Goal: Navigation & Orientation: Find specific page/section

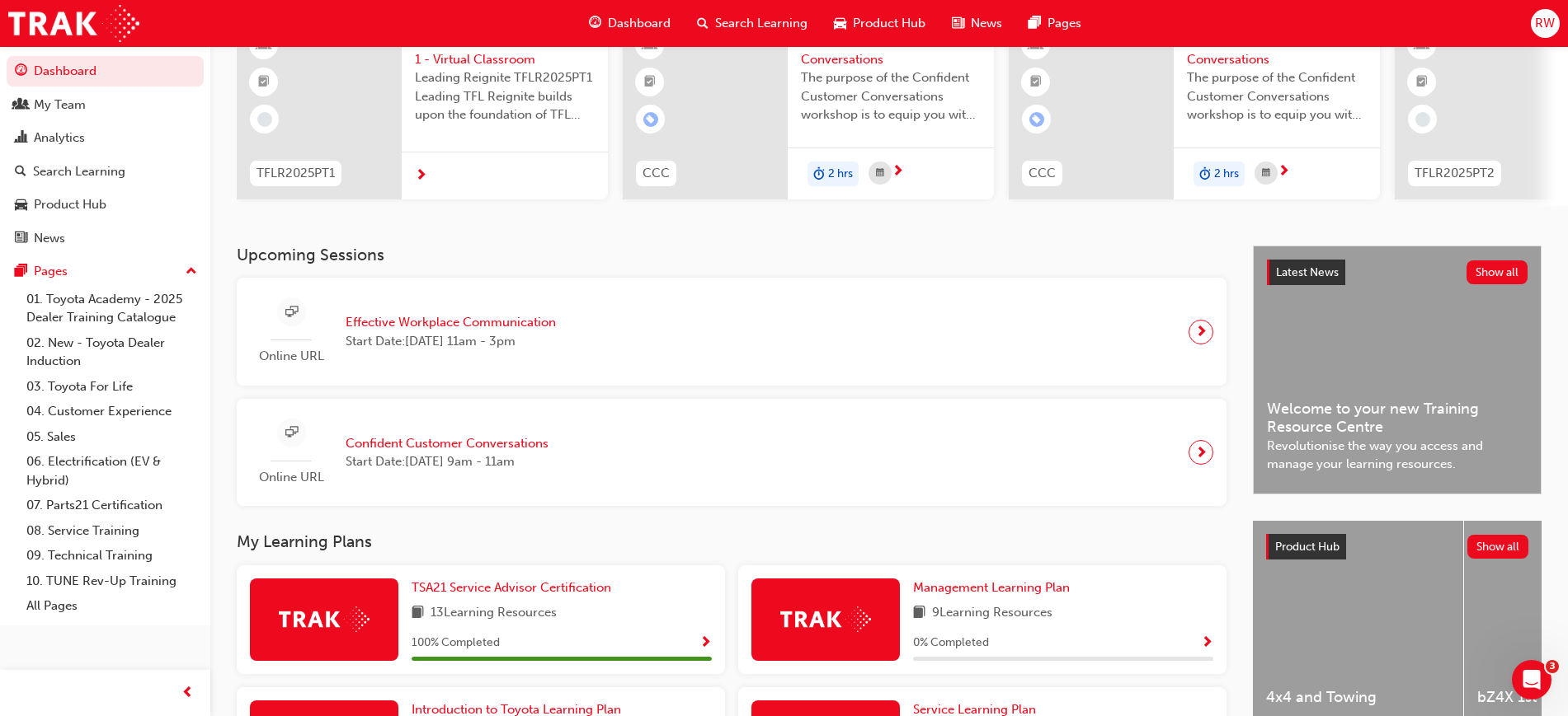
scroll to position [206, 0]
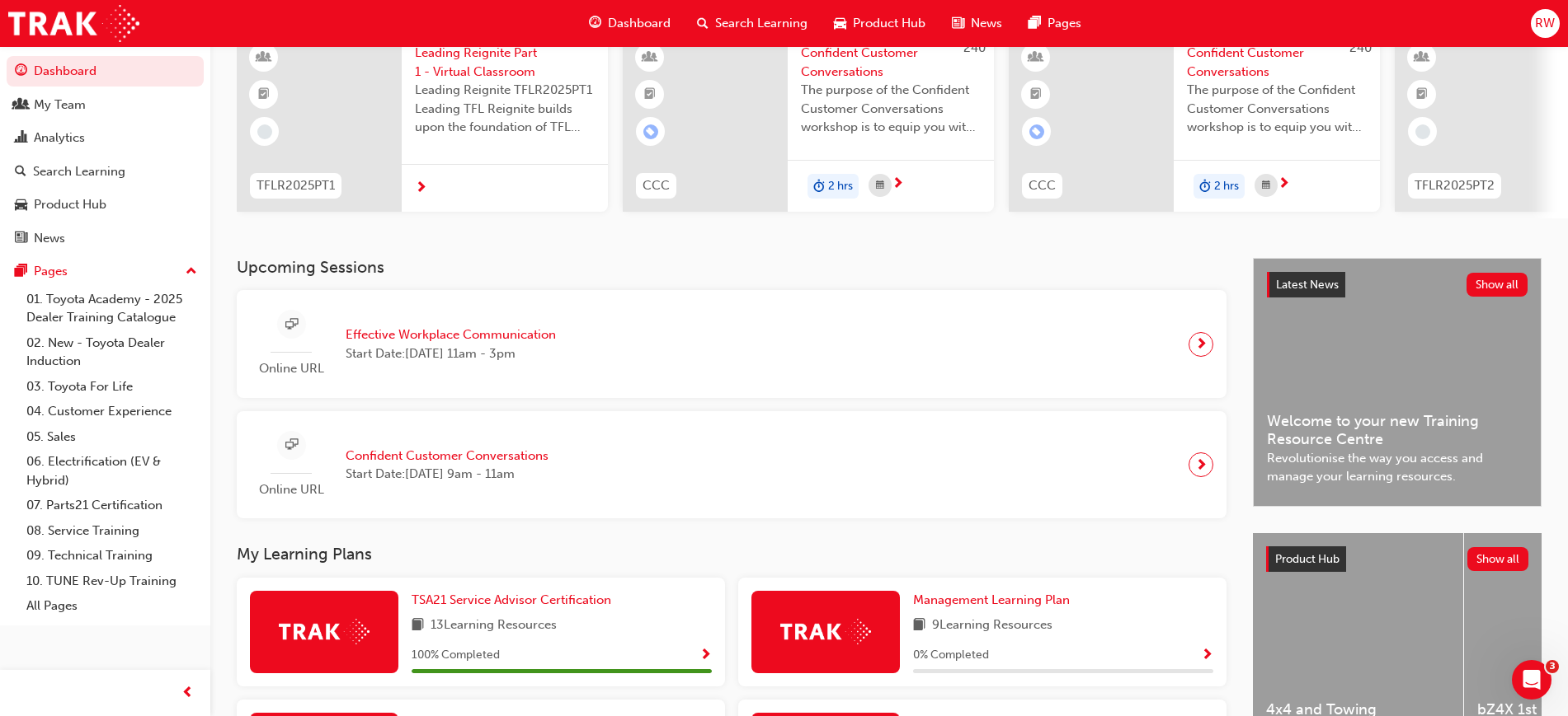
drag, startPoint x: 520, startPoint y: 468, endPoint x: 512, endPoint y: 405, distance: 63.5
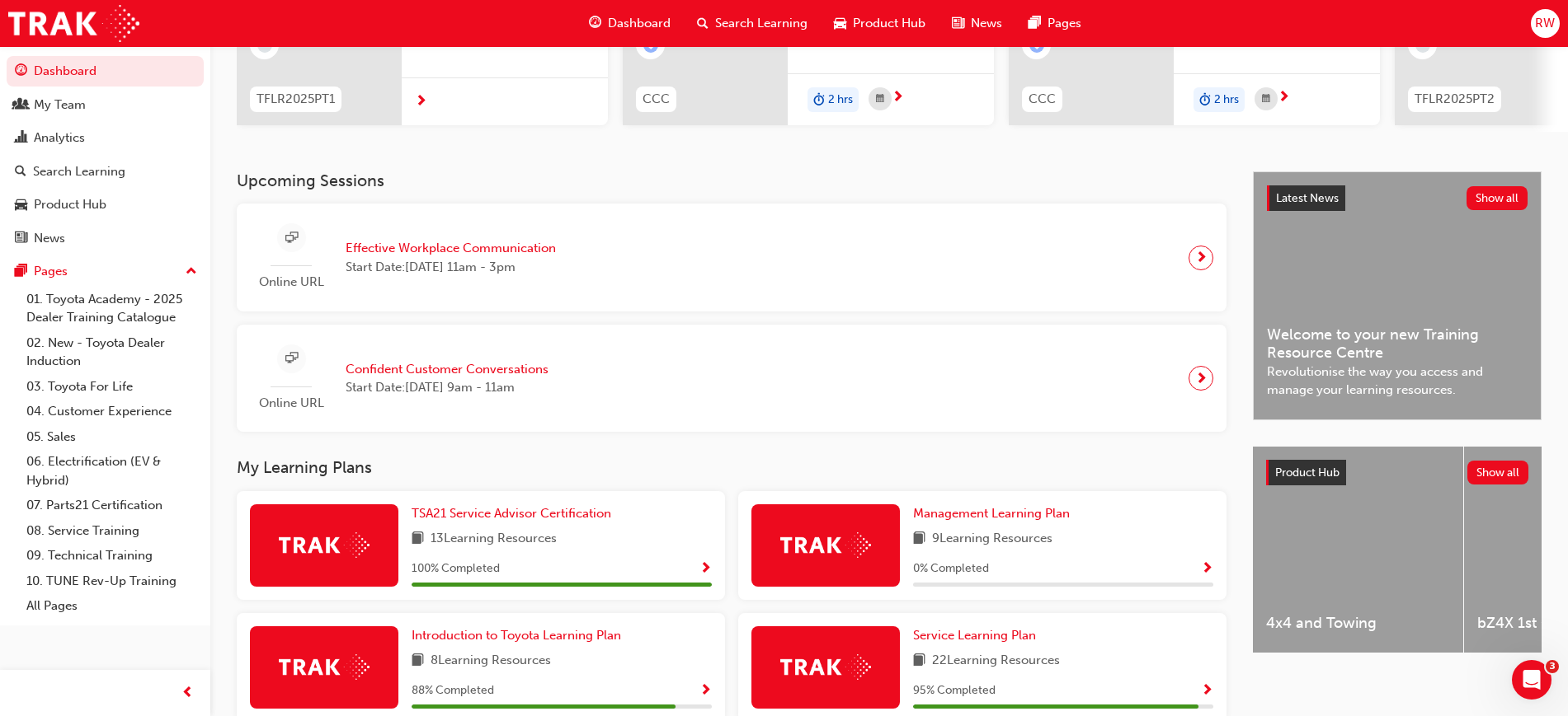
drag, startPoint x: 523, startPoint y: 300, endPoint x: 523, endPoint y: 382, distance: 82.0
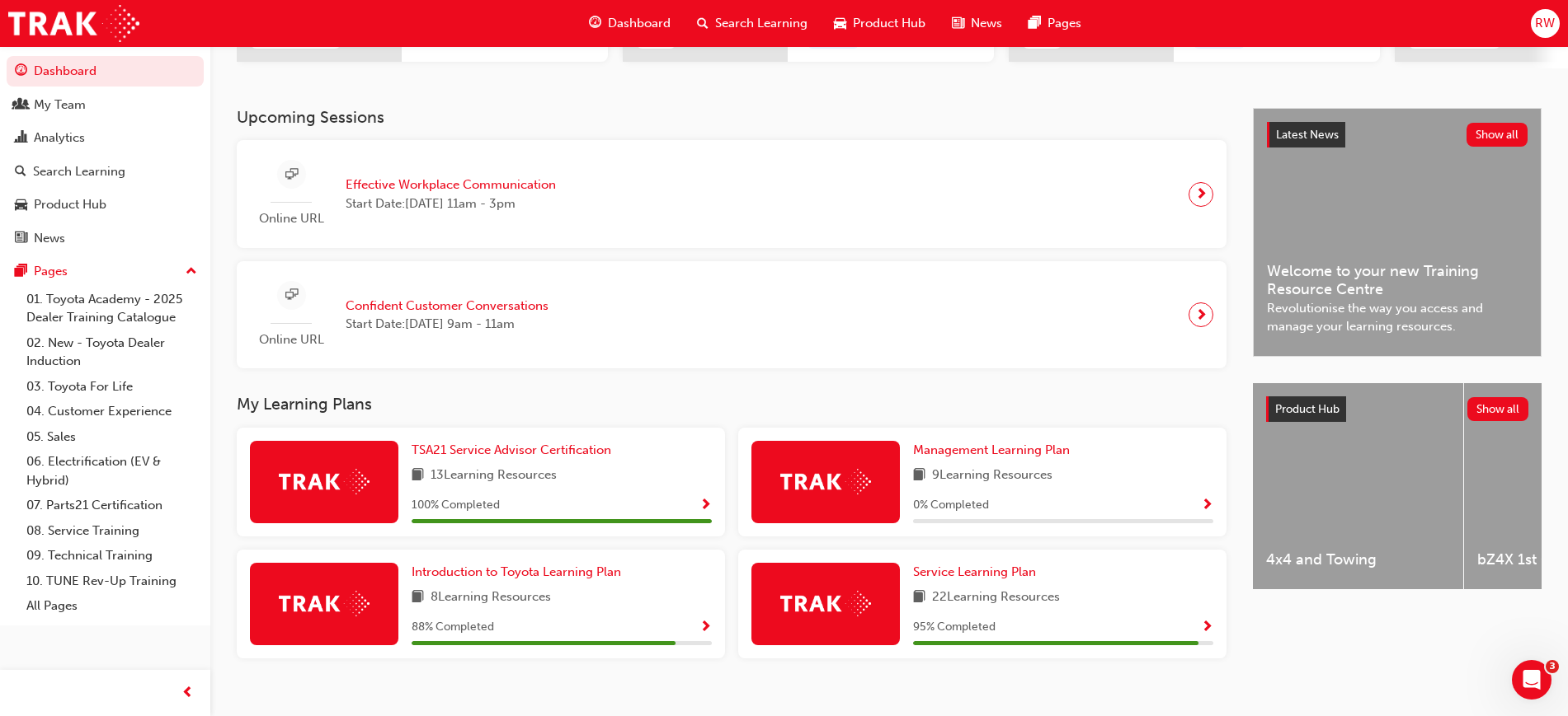
scroll to position [267, 0]
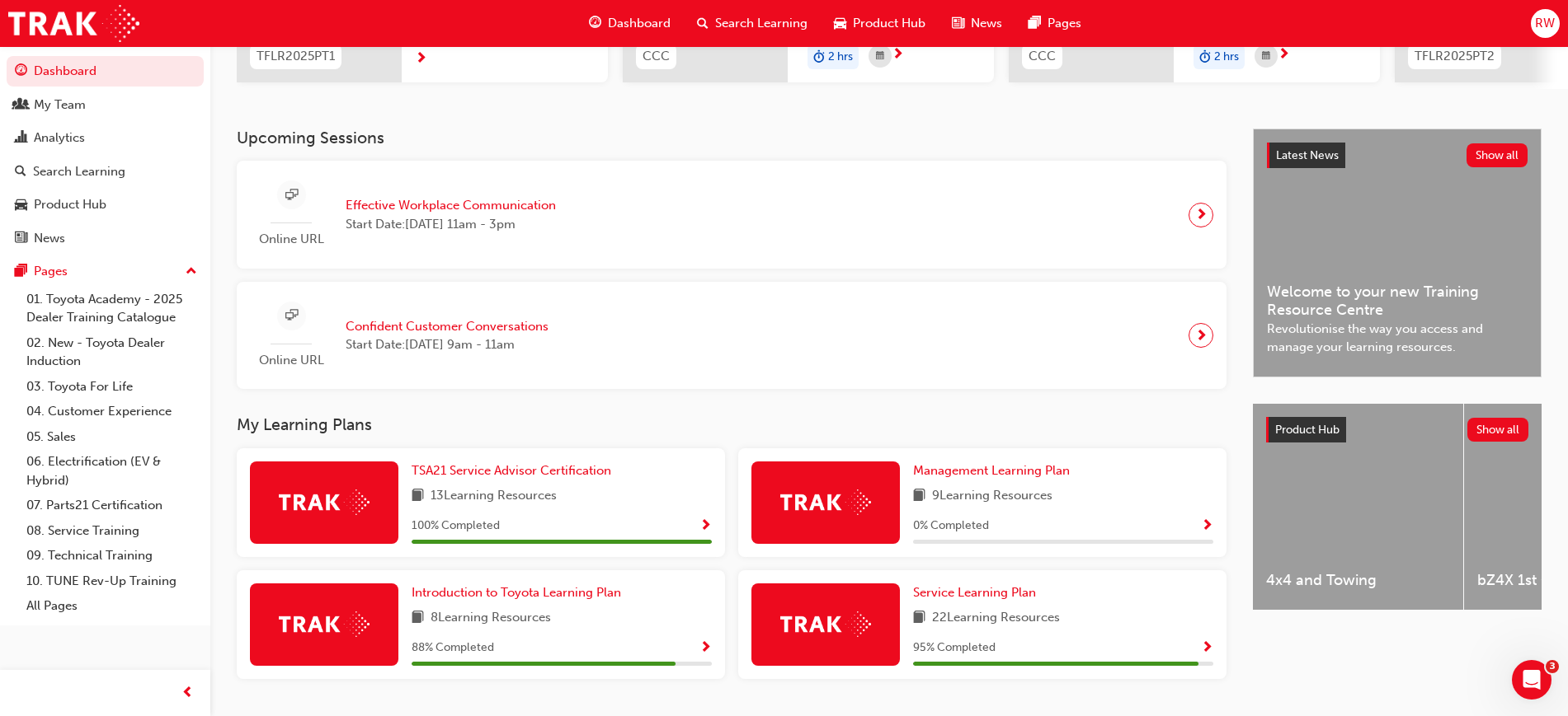
drag, startPoint x: 523, startPoint y: 382, endPoint x: 527, endPoint y: 333, distance: 49.2
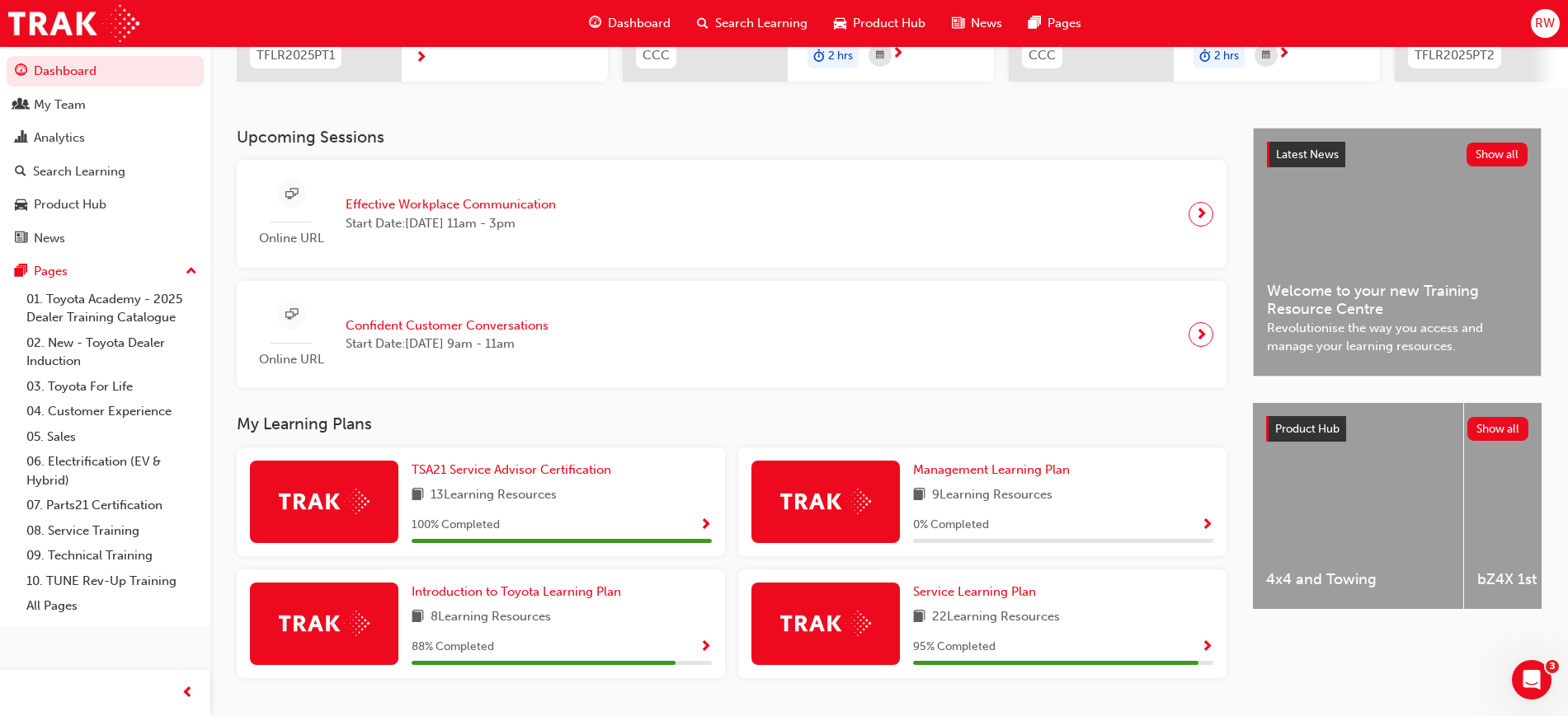
drag, startPoint x: 534, startPoint y: 125, endPoint x: 538, endPoint y: 147, distance: 22.4
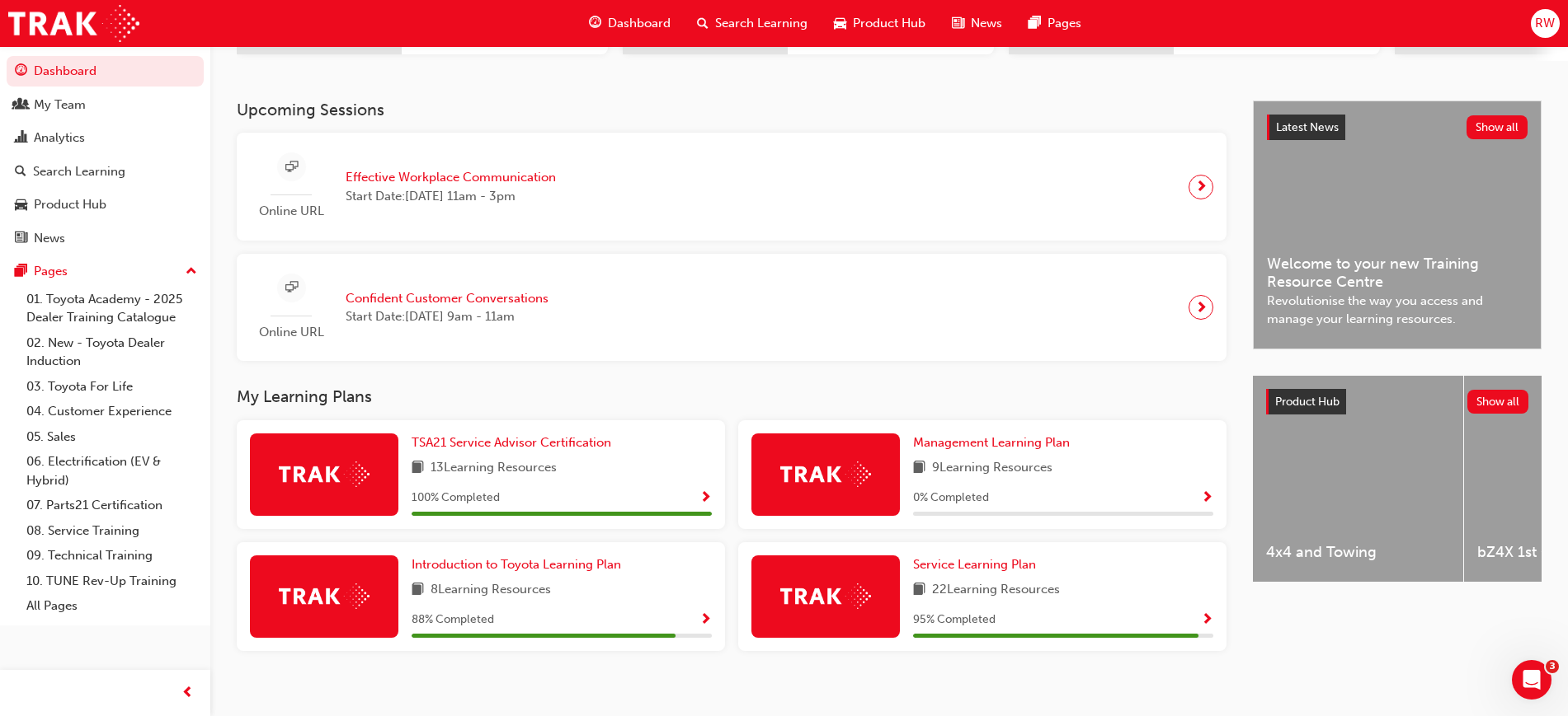
scroll to position [323, 0]
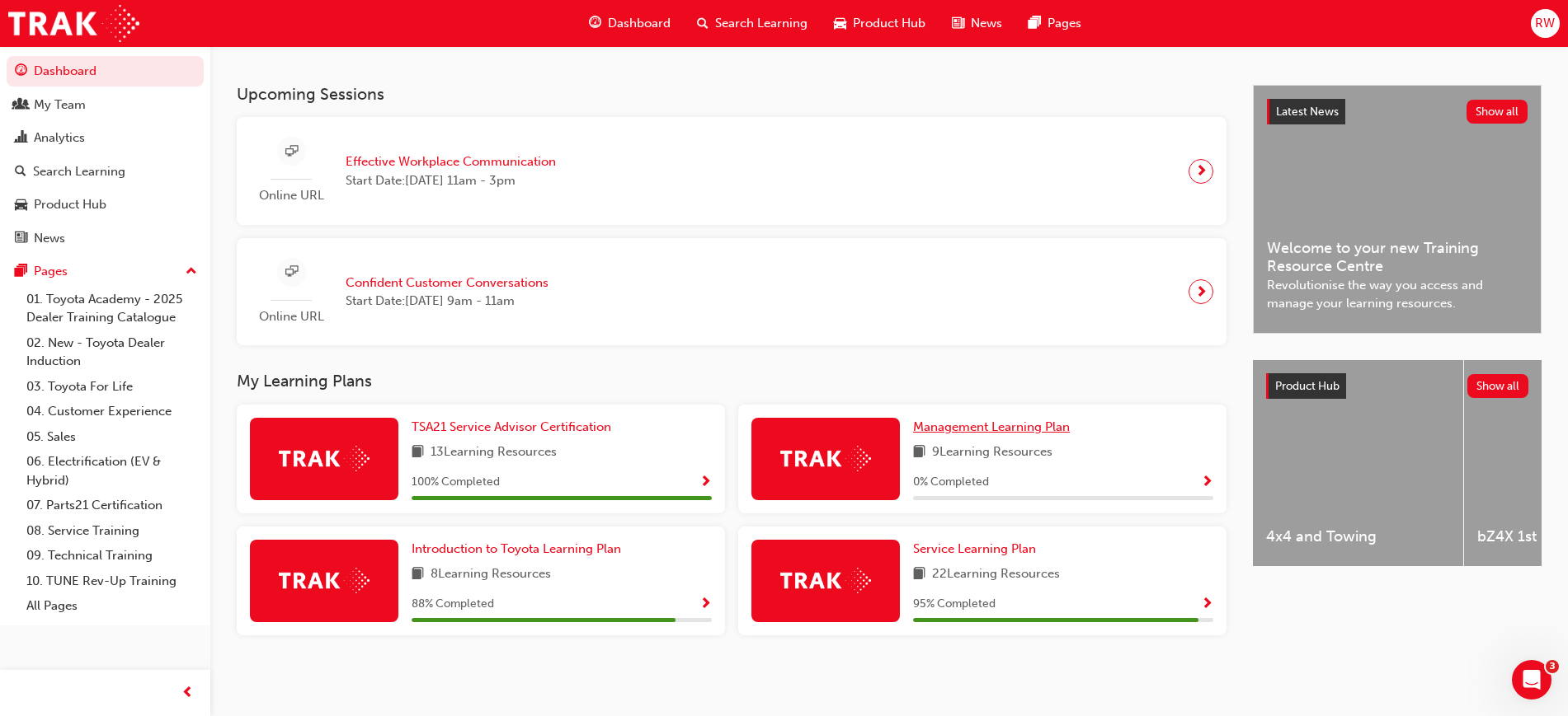
click at [1000, 430] on span "Management Learning Plan" at bounding box center [991, 427] width 157 height 15
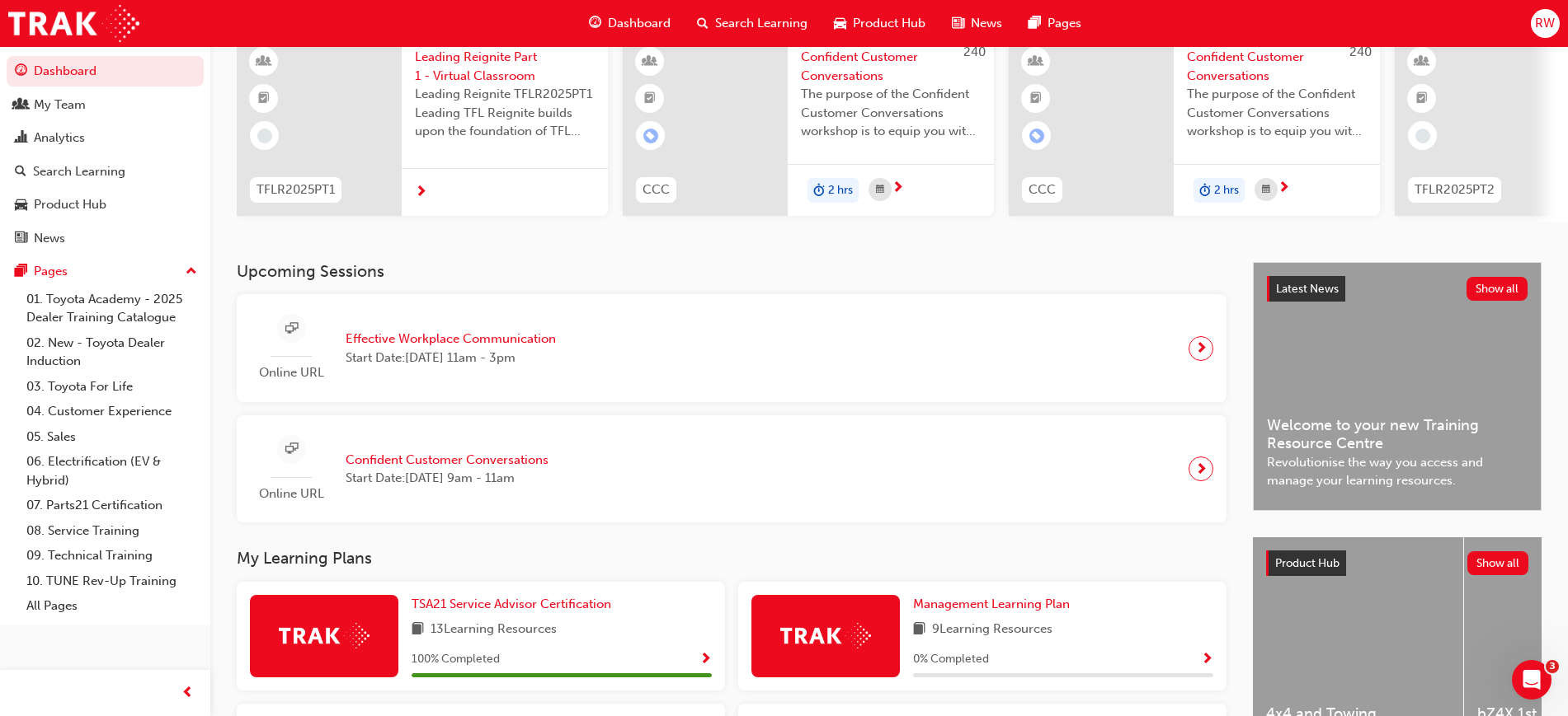
scroll to position [323, 0]
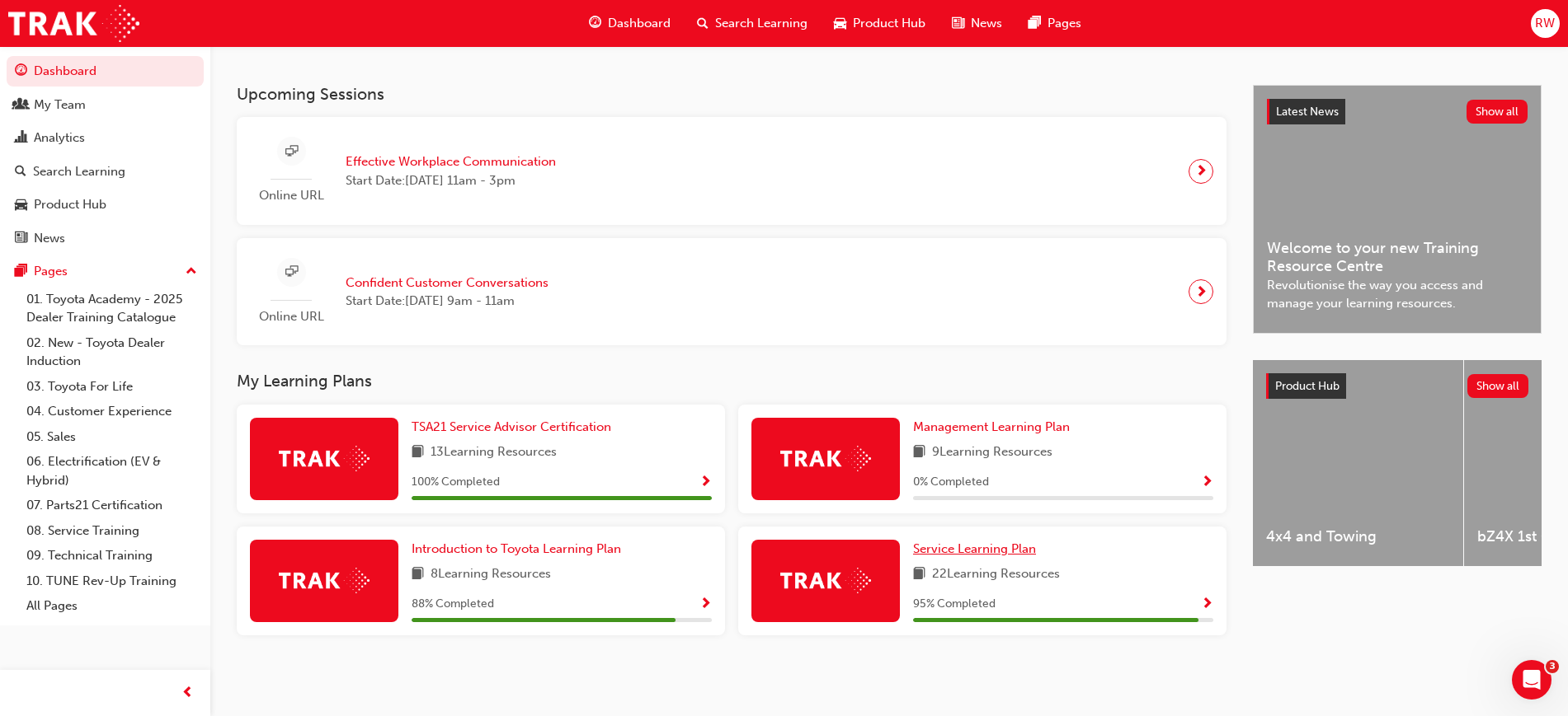
click at [963, 542] on span "Service Learning Plan" at bounding box center [975, 549] width 123 height 15
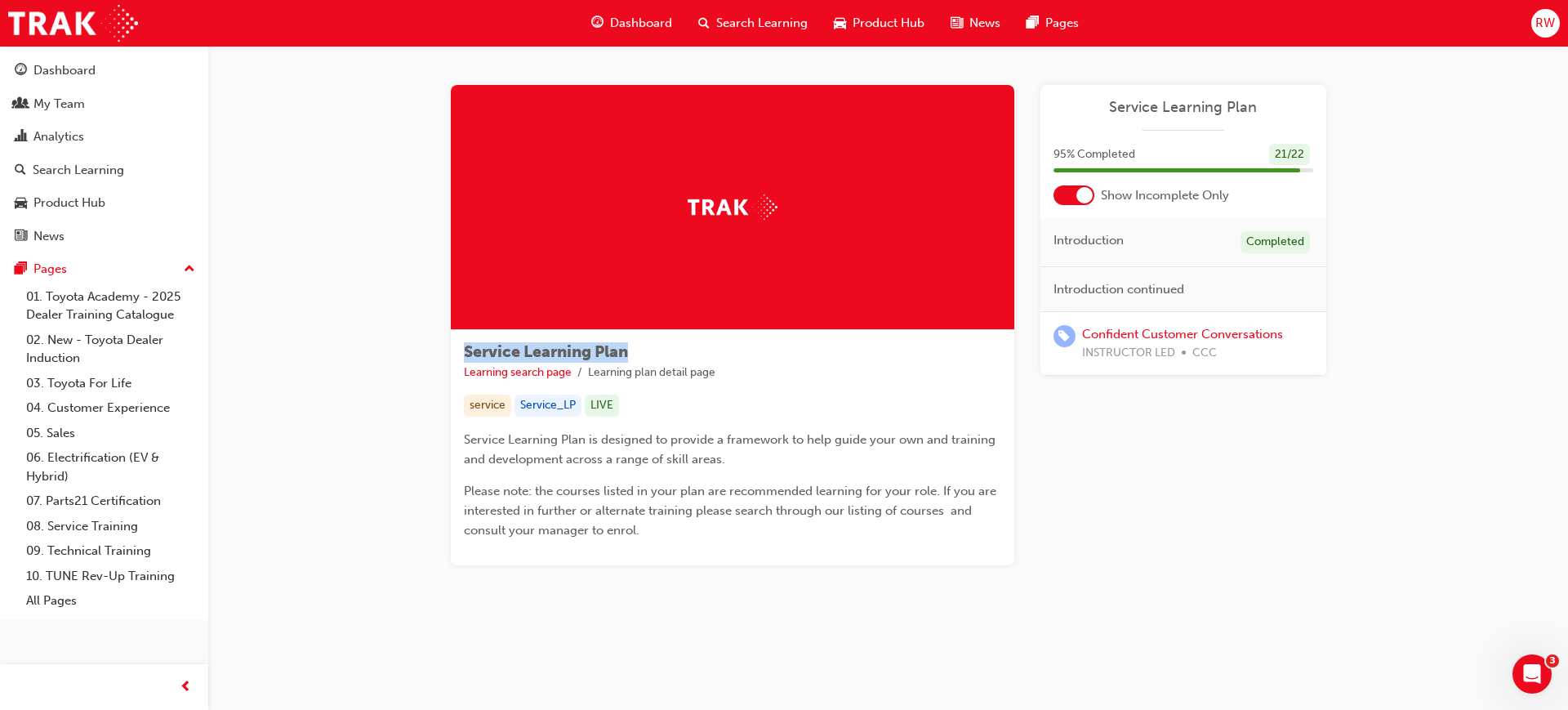
drag, startPoint x: 461, startPoint y: 350, endPoint x: 633, endPoint y: 347, distance: 172.0
click at [633, 347] on div "Service Learning Plan Learning search page Learning plan detail page service Se…" at bounding box center [733, 448] width 564 height 236
click at [634, 346] on div "Service Learning Plan Learning search page Learning plan detail page" at bounding box center [733, 362] width 537 height 39
click at [663, 345] on div "Service Learning Plan Learning search page Learning plan detail page" at bounding box center [733, 362] width 537 height 39
drag, startPoint x: 649, startPoint y: 345, endPoint x: 468, endPoint y: 345, distance: 181.0
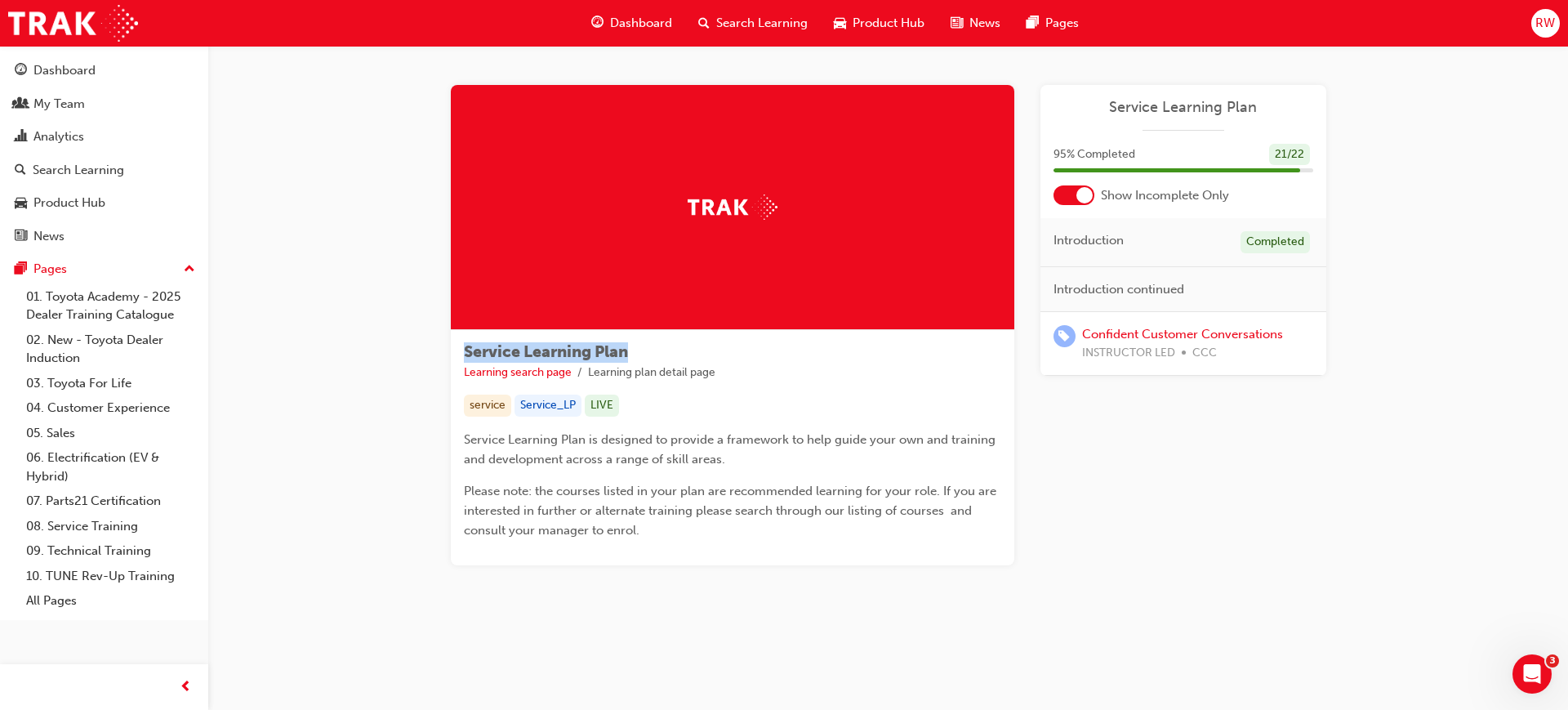
click at [468, 345] on div "Service Learning Plan Learning search page Learning plan detail page" at bounding box center [733, 362] width 537 height 39
click at [479, 353] on span "Service Learning Plan" at bounding box center [546, 352] width 164 height 19
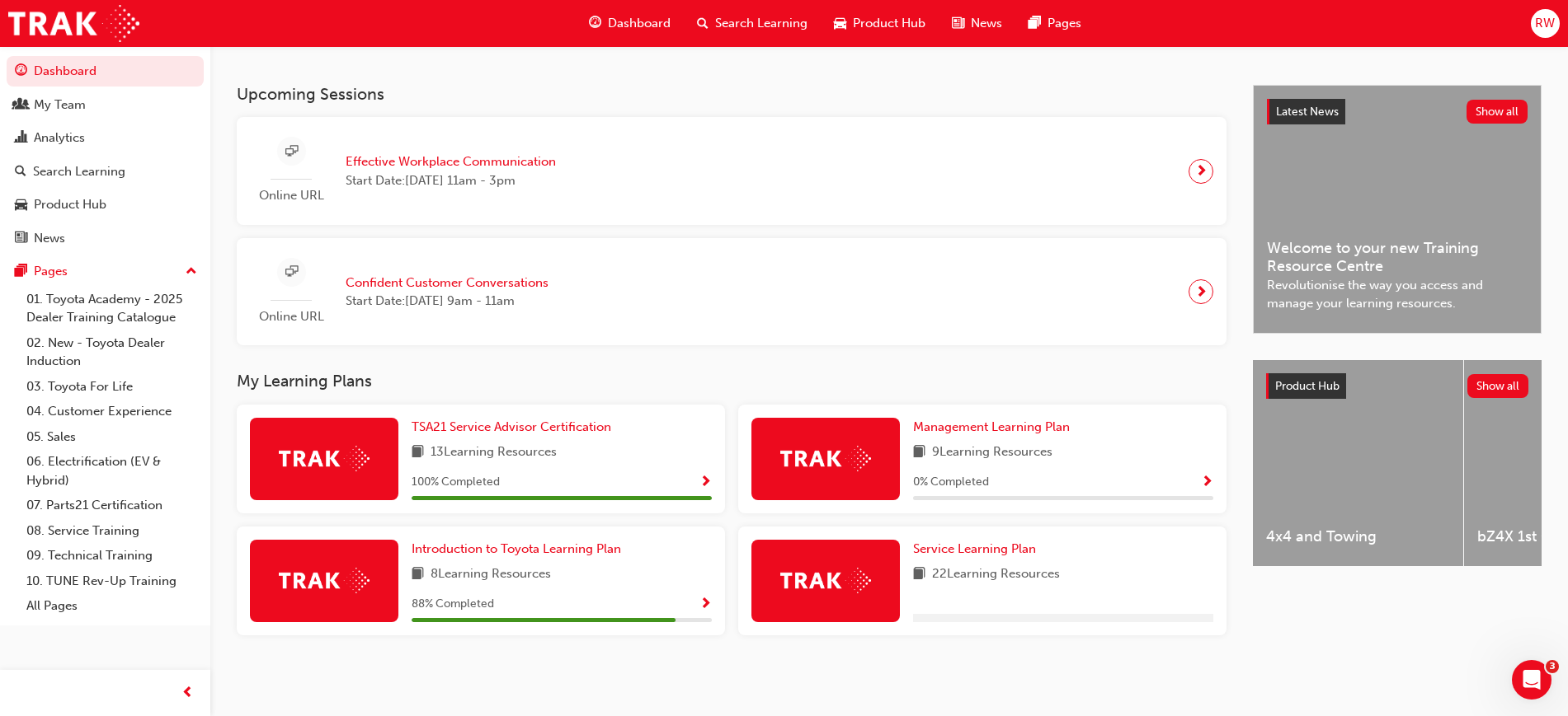
scroll to position [323, 0]
click at [528, 546] on span "Introduction to Toyota Learning Plan" at bounding box center [516, 549] width 209 height 15
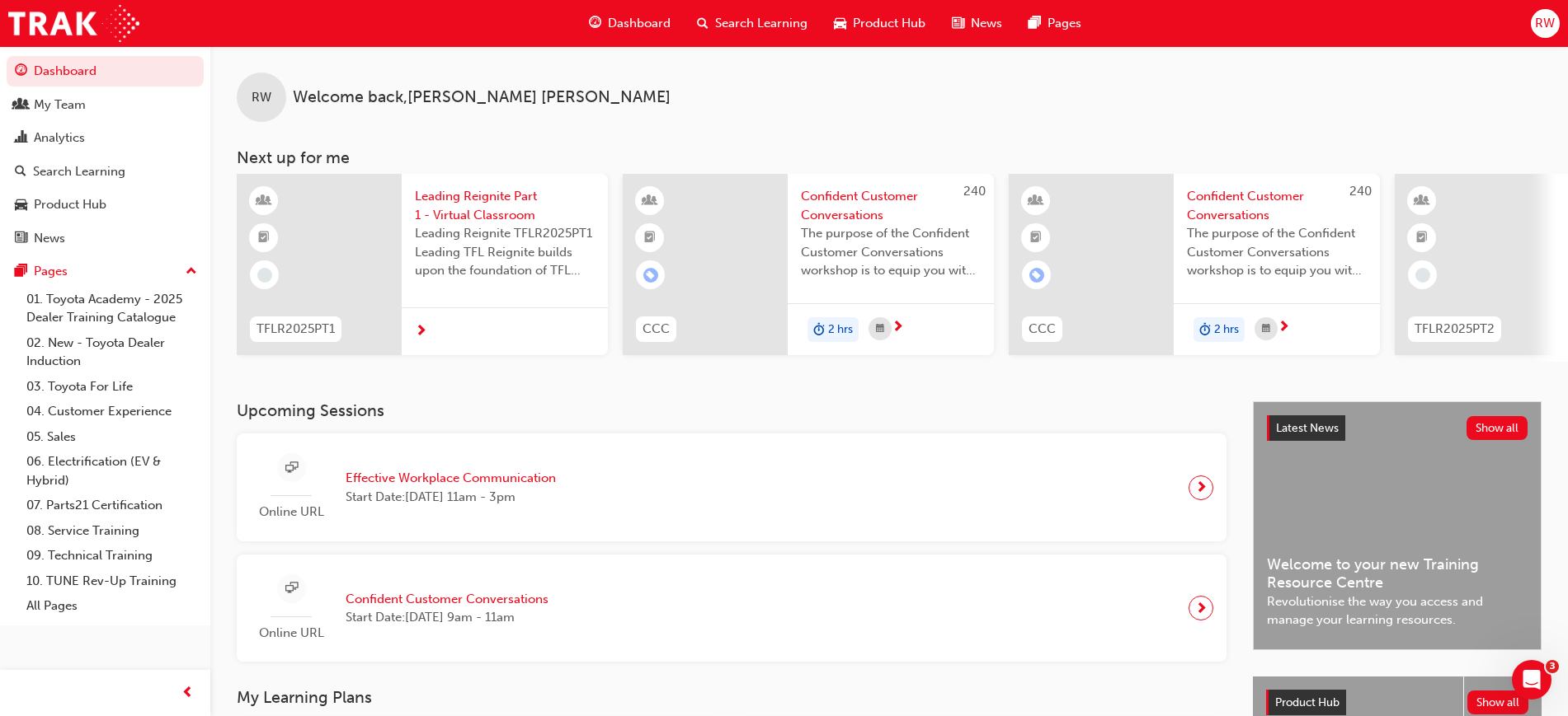
drag, startPoint x: 936, startPoint y: 369, endPoint x: 980, endPoint y: 369, distance: 44.0
click at [980, 369] on div "RW Welcome back , [PERSON_NAME] Next up for me TFLR2025PT1 Leading Reignite Par…" at bounding box center [888, 224] width 1357 height 356
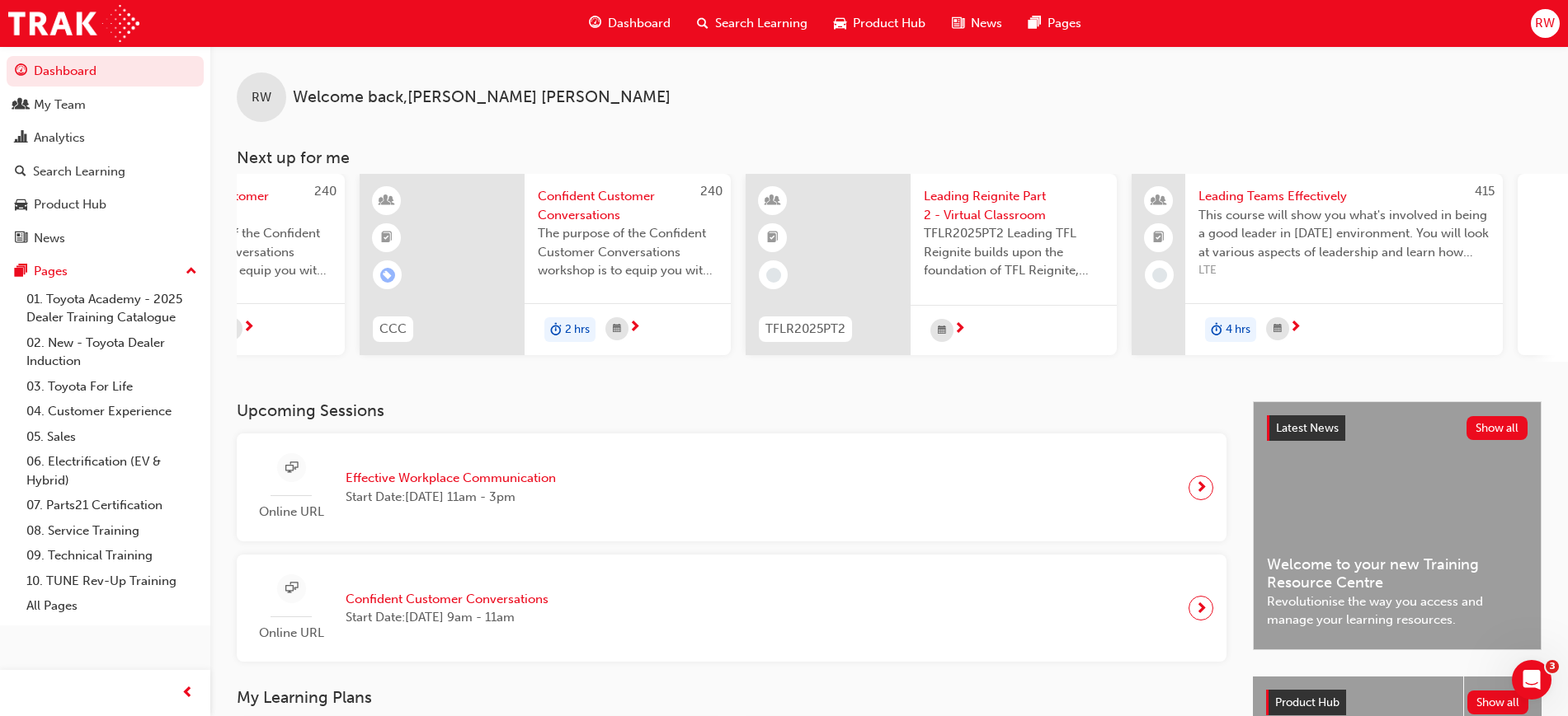
scroll to position [0, 982]
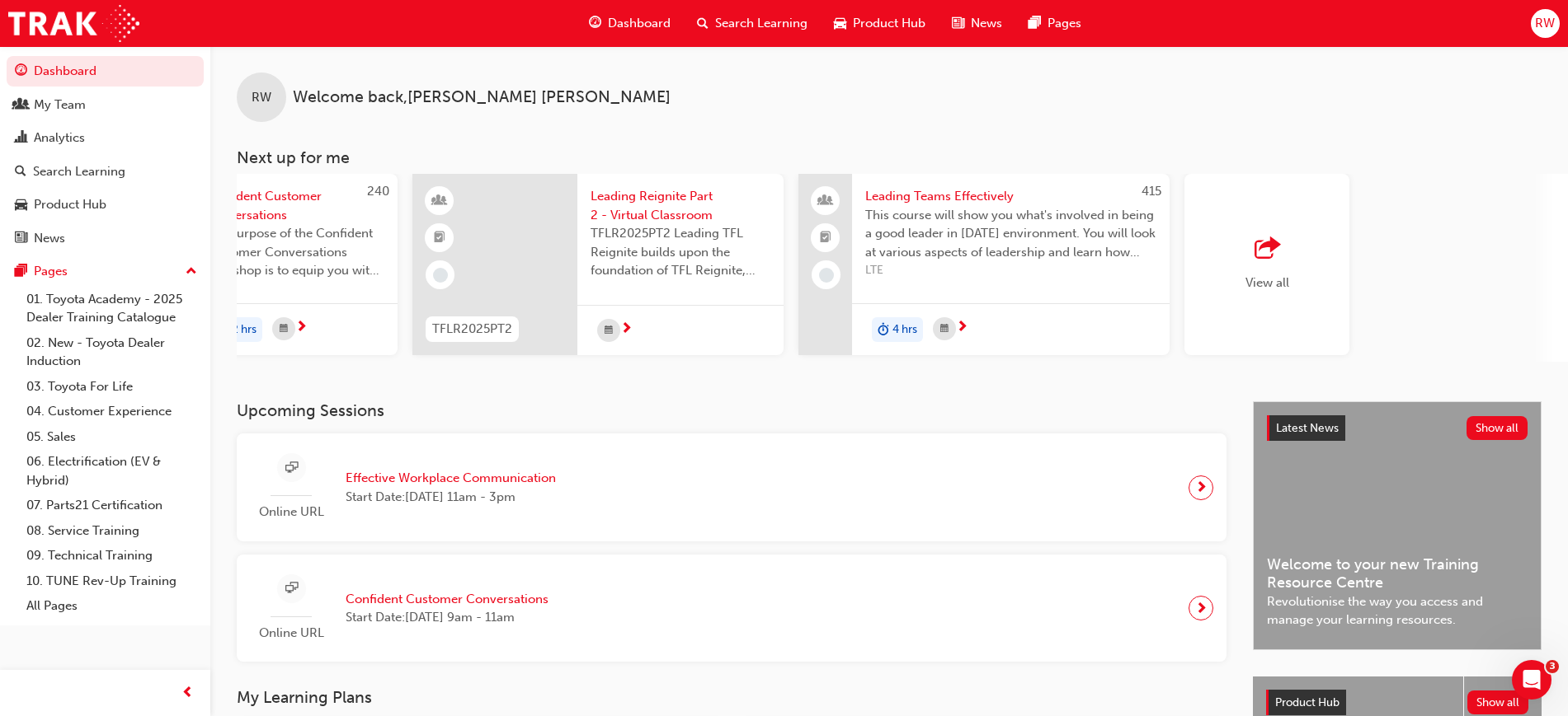
click at [1292, 264] on div "View all" at bounding box center [1266, 264] width 165 height 181
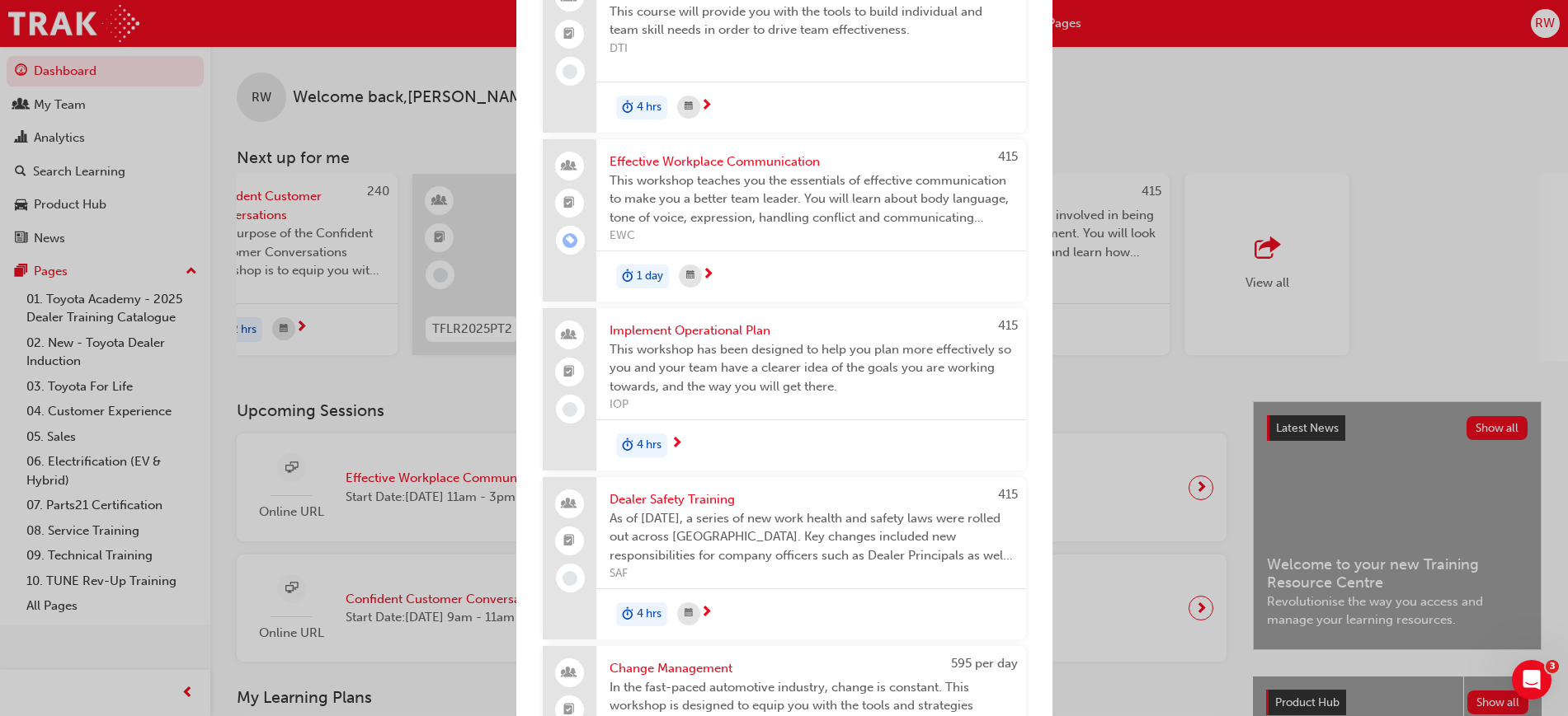
scroll to position [1088, 0]
